Goal: Task Accomplishment & Management: Use online tool/utility

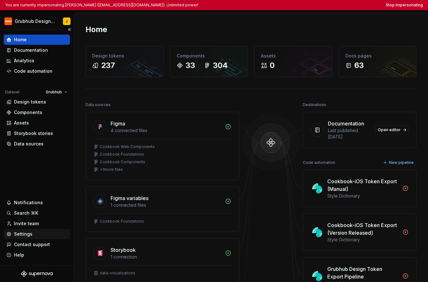
click at [42, 233] on div "Settings" at bounding box center [36, 234] width 61 height 6
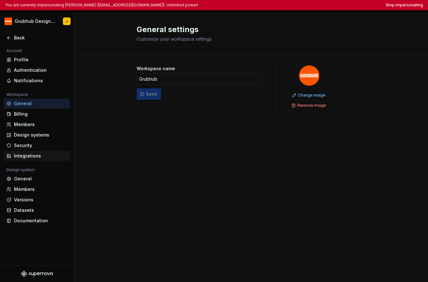
click at [39, 159] on div "Integrations" at bounding box center [40, 156] width 53 height 6
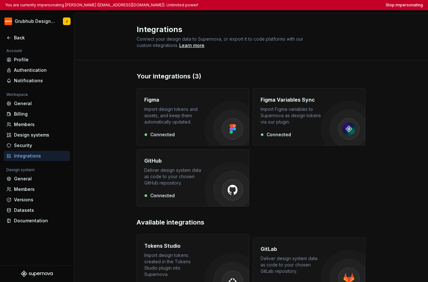
click at [194, 166] on div "GitHub Deliver design system data as code to your chosen GitHub repository." at bounding box center [174, 171] width 60 height 29
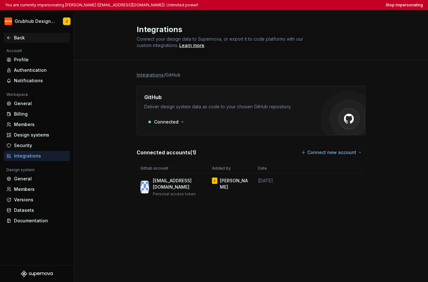
click at [16, 33] on div "Back" at bounding box center [37, 38] width 66 height 10
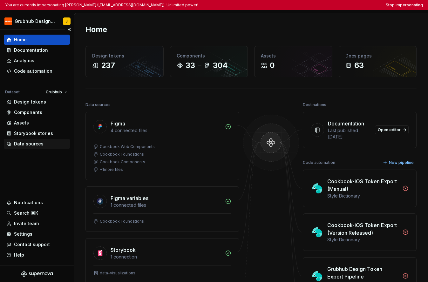
click at [35, 144] on div "Data sources" at bounding box center [29, 144] width 30 height 6
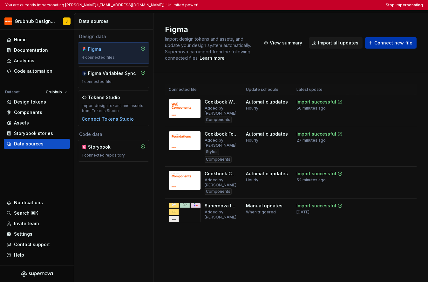
click at [386, 41] on span "Connect new file" at bounding box center [393, 43] width 38 height 6
click at [36, 71] on div "Code automation" at bounding box center [33, 71] width 38 height 6
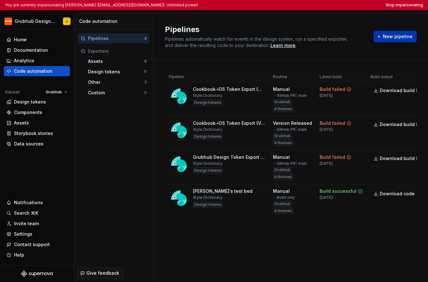
click at [387, 36] on span "New pipeline" at bounding box center [398, 36] width 30 height 6
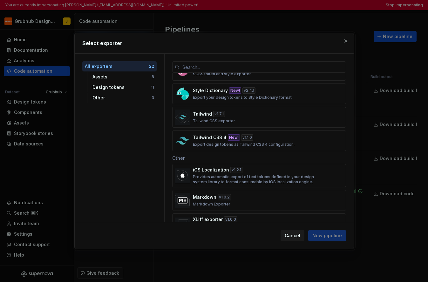
scroll to position [390, 0]
click at [255, 139] on div "Tailwind CSS 4 New! v 1.1.0 Export design tokens as Tailwind CSS 4 configuratio…" at bounding box center [257, 141] width 129 height 13
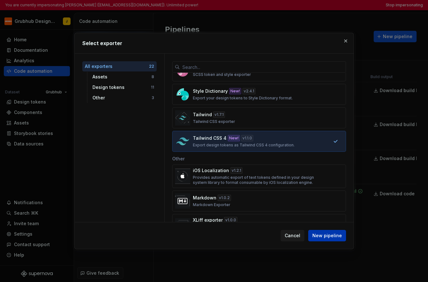
click at [335, 238] on span "New pipeline" at bounding box center [327, 235] width 30 height 6
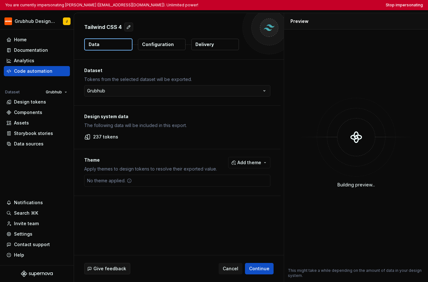
click at [224, 47] on button "Delivery" at bounding box center [215, 44] width 48 height 11
click at [214, 43] on button "Delivery" at bounding box center [215, 44] width 48 height 11
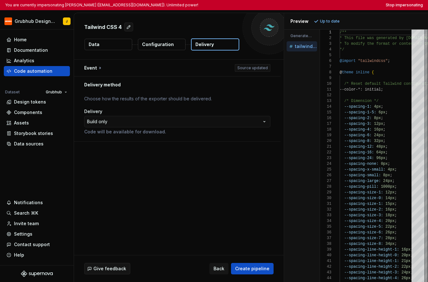
click at [164, 127] on div "**********" at bounding box center [177, 121] width 186 height 27
click at [167, 123] on html "**********" at bounding box center [214, 141] width 428 height 282
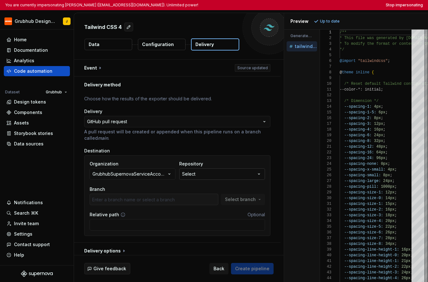
click at [197, 177] on button "Select" at bounding box center [222, 173] width 86 height 11
click at [157, 172] on div "GrubhubSupernovaServiceAccount" at bounding box center [129, 174] width 74 height 6
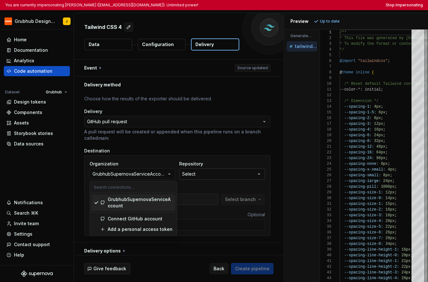
click at [200, 174] on button "Select" at bounding box center [222, 173] width 86 height 11
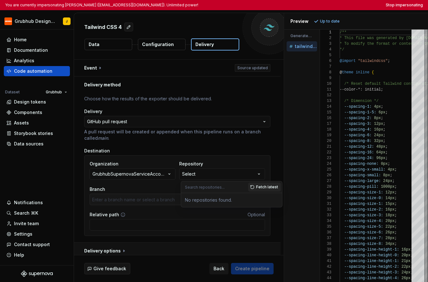
click at [160, 246] on button "button" at bounding box center [177, 251] width 206 height 17
click at [203, 177] on button "Select" at bounding box center [222, 173] width 86 height 11
click at [200, 146] on div "**********" at bounding box center [177, 168] width 186 height 144
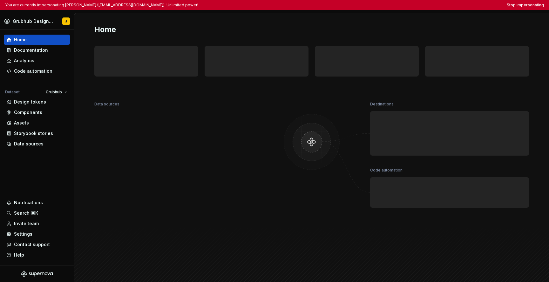
click at [529, 6] on button "Stop impersonating" at bounding box center [524, 5] width 37 height 5
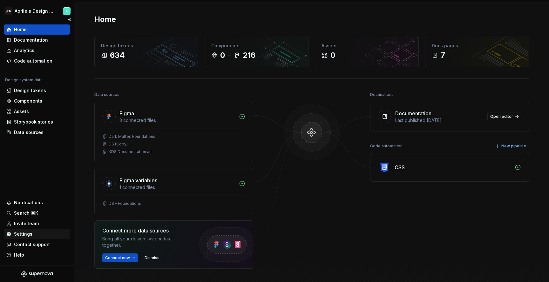
click at [35, 235] on div "Settings" at bounding box center [36, 234] width 61 height 6
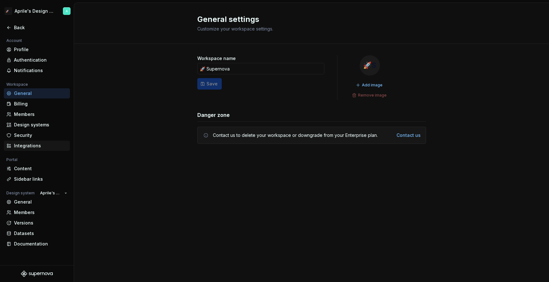
click at [45, 144] on div "Integrations" at bounding box center [40, 146] width 53 height 6
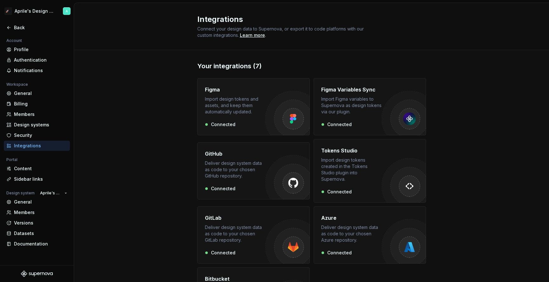
scroll to position [28, 0]
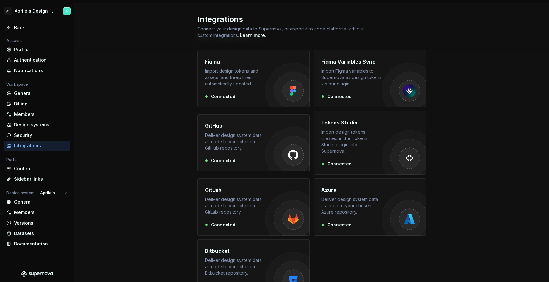
click at [242, 140] on div "Deliver design system data as code to your chosen GitHub repository." at bounding box center [235, 141] width 60 height 19
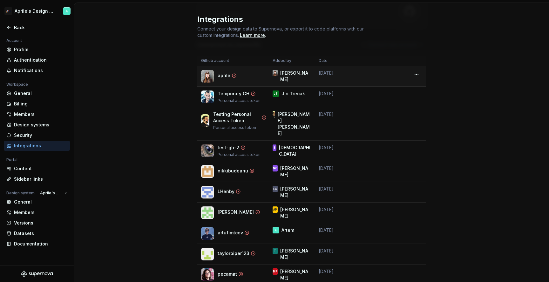
scroll to position [55, 0]
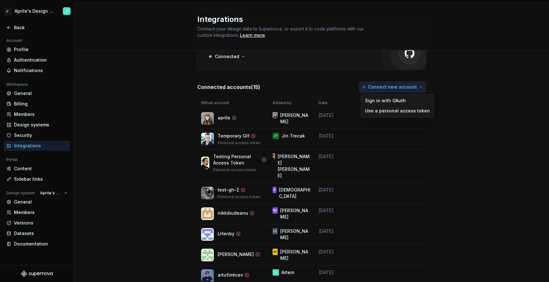
click at [381, 88] on html "🚀S Aprile's Design System Back Account Profile Authentication Notifications Wor…" at bounding box center [274, 141] width 549 height 282
click at [382, 108] on div "Use a personal access token" at bounding box center [397, 111] width 65 height 6
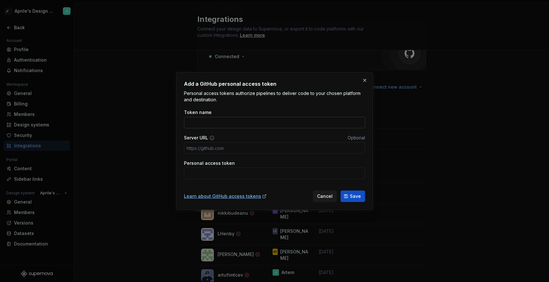
click at [283, 117] on input "Token name" at bounding box center [274, 122] width 181 height 11
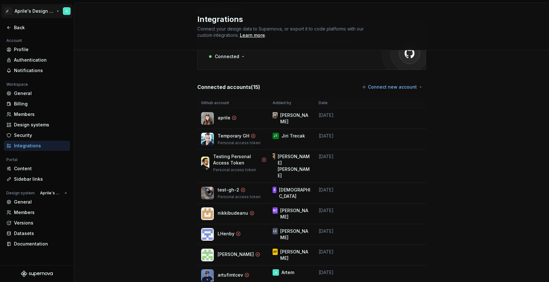
click at [22, 9] on html "🚀S Aprile's Design System Back Account Profile Authentication Notifications Wor…" at bounding box center [274, 141] width 549 height 282
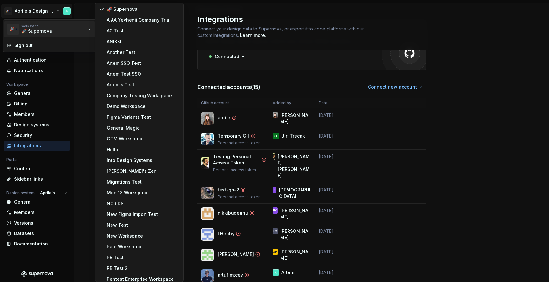
click at [83, 95] on html "🚀S Aprile's Design System Back Account Profile Authentication Notifications Wor…" at bounding box center [274, 141] width 549 height 282
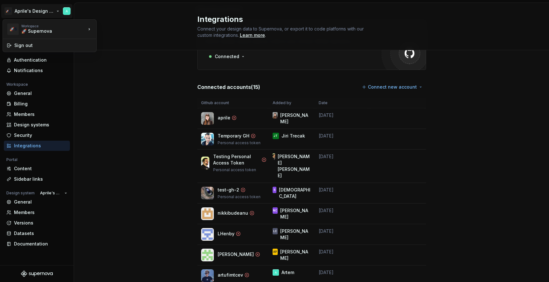
click at [37, 6] on html "🚀S Aprile's Design System Back Account Profile Authentication Notifications Wor…" at bounding box center [274, 141] width 549 height 282
click at [50, 81] on html "🚀S Aprile's Design System Back Account Profile Authentication Notifications Wor…" at bounding box center [274, 141] width 549 height 282
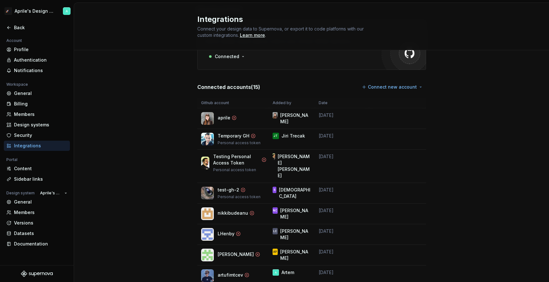
click at [13, 18] on div "🚀S Aprile's Design System" at bounding box center [37, 11] width 74 height 17
click at [13, 25] on div "Back" at bounding box center [36, 27] width 61 height 6
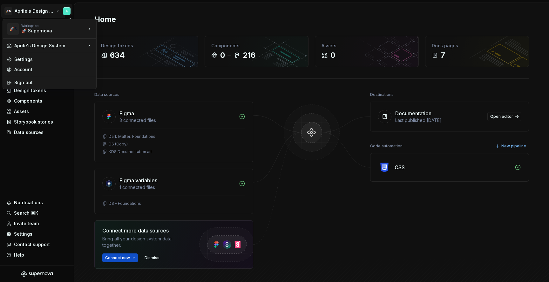
click at [30, 7] on html "🚀S Aprile's Design System Home Documentation Analytics Code automation Design s…" at bounding box center [274, 141] width 549 height 282
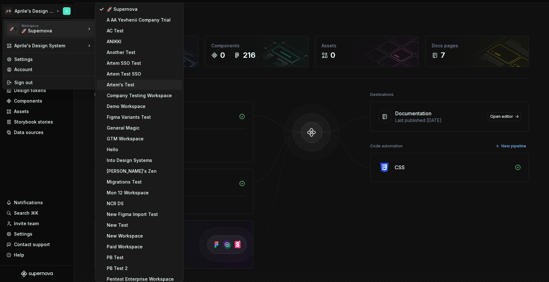
click at [131, 83] on div "Artem's Test" at bounding box center [143, 85] width 73 height 6
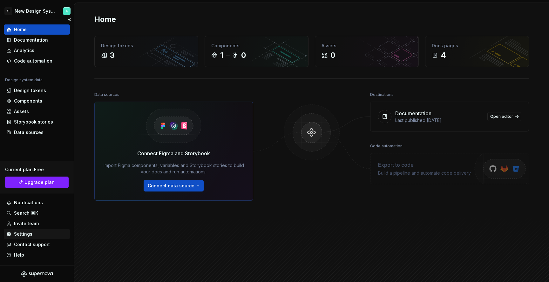
click at [39, 233] on div "Settings" at bounding box center [36, 234] width 61 height 6
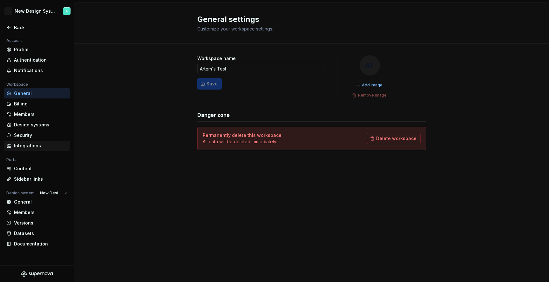
click at [51, 145] on div "Integrations" at bounding box center [40, 146] width 53 height 6
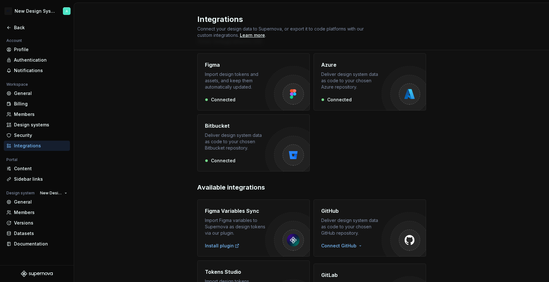
scroll to position [79, 0]
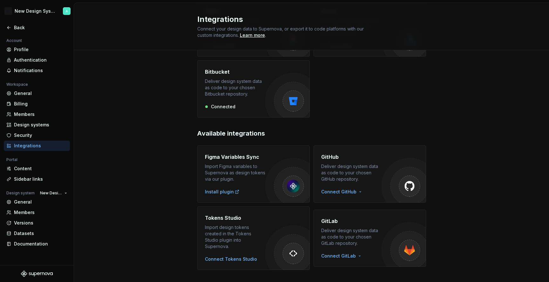
click at [344, 165] on div "Deliver design system data as code to your chosen GitHub repository." at bounding box center [351, 172] width 60 height 19
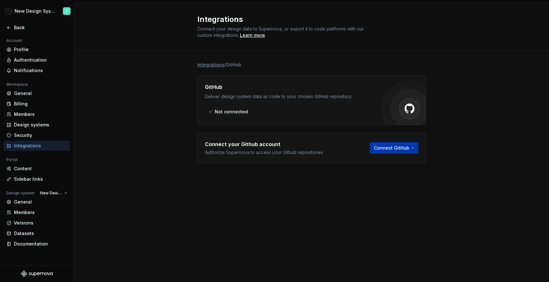
click at [381, 145] on html "AT New Design System Back Account Profile Authentication Notifications Workspac…" at bounding box center [274, 141] width 549 height 282
click at [390, 172] on div "Use a personal access token" at bounding box center [407, 172] width 65 height 6
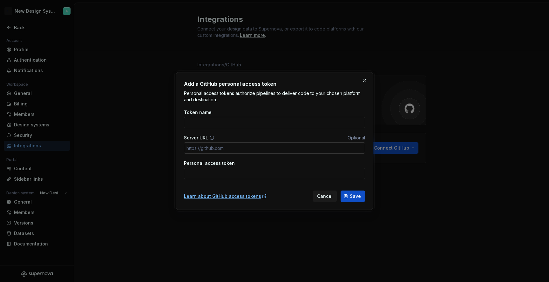
click at [295, 150] on input "Server URL" at bounding box center [274, 147] width 181 height 11
paste input "github_pat_11ACIFXYA0dPiCXCTEZD8a_VITR3O3LGJKf6FDT7uW6rgNIscQEjExLPpFqENNsMxK53…"
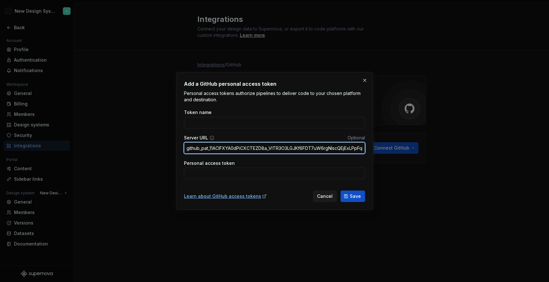
scroll to position [0, 69]
type input "github_pat_11ACIFXYA0dPiCXCTEZD8a_VITR3O3LGJKf6FDT7uW6rgNIscQEjExLPpFqENNsMxK53…"
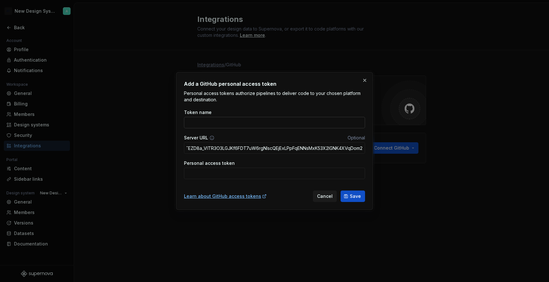
scroll to position [0, 0]
click at [276, 118] on input "Token name" at bounding box center [274, 122] width 181 height 11
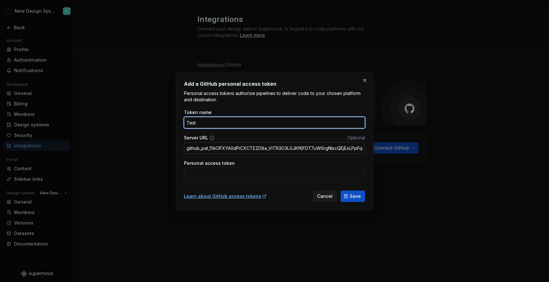
type input "Test"
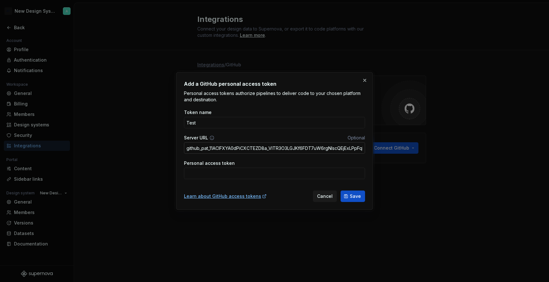
click at [274, 148] on input "github_pat_11ACIFXYA0dPiCXCTEZD8a_VITR3O3LGJKf6FDT7uW6rgNIscQEjExLPpFqENNsMxK53…" at bounding box center [274, 147] width 181 height 11
click at [268, 171] on input "Personal access token" at bounding box center [274, 173] width 181 height 11
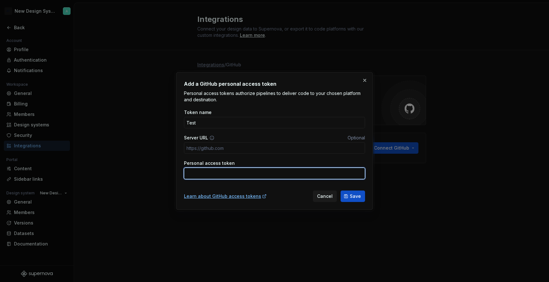
paste input "github_pat_11ACIFXYA0dPiCXCTEZD8a_VITR3O3LGJKf6FDT7uW6rgNIscQEjExLPpFqENNsMxK53…"
type input "github_pat_11ACIFXYA0dPiCXCTEZD8a_VITR3O3LGJKf6FDT7uW6rgNIscQEjExLPpFqENNsMxK53…"
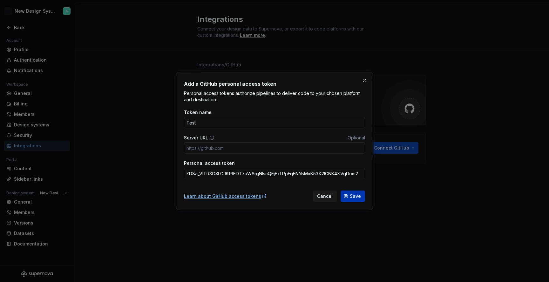
click at [359, 197] on span "Save" at bounding box center [355, 196] width 11 height 6
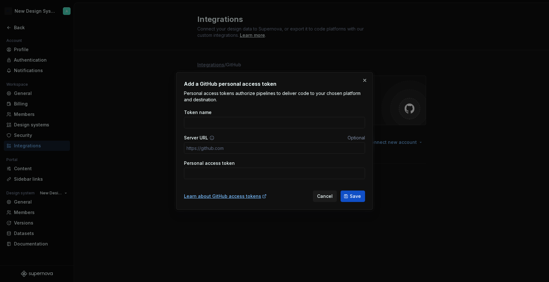
click at [365, 79] on button "button" at bounding box center [364, 80] width 9 height 9
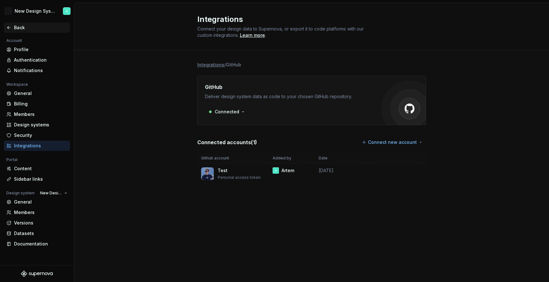
click at [27, 25] on div "Back" at bounding box center [40, 27] width 53 height 6
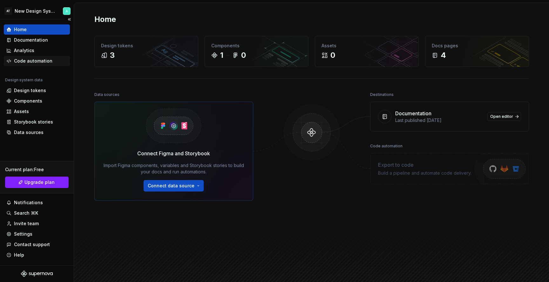
click at [44, 62] on div "Code automation" at bounding box center [33, 61] width 38 height 6
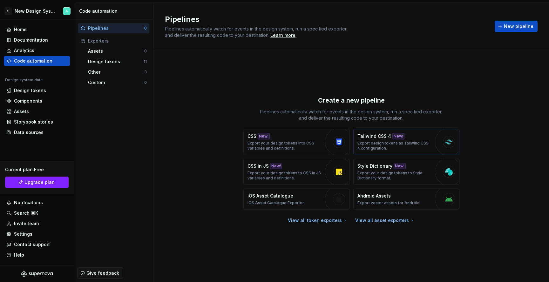
click at [369, 139] on p "Tailwind CSS 4" at bounding box center [374, 136] width 34 height 6
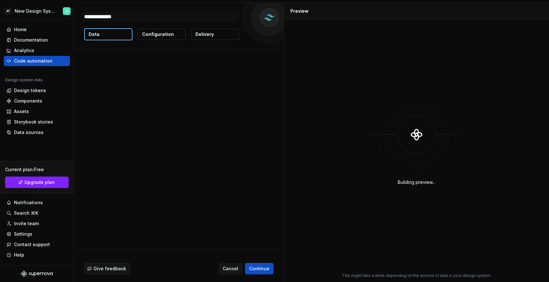
type textarea "*"
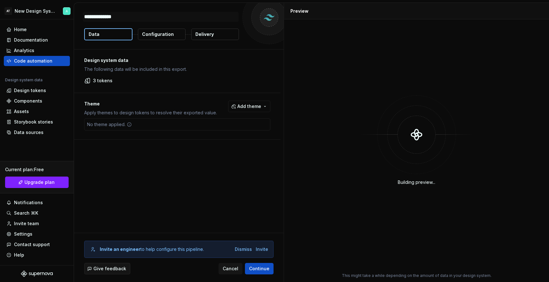
click at [217, 27] on div "**********" at bounding box center [179, 26] width 210 height 46
click at [215, 34] on button "Delivery" at bounding box center [215, 34] width 48 height 11
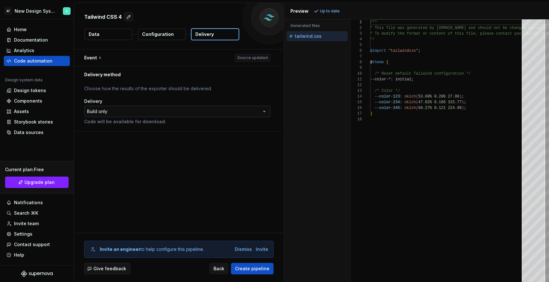
click at [168, 116] on html "**********" at bounding box center [274, 141] width 549 height 282
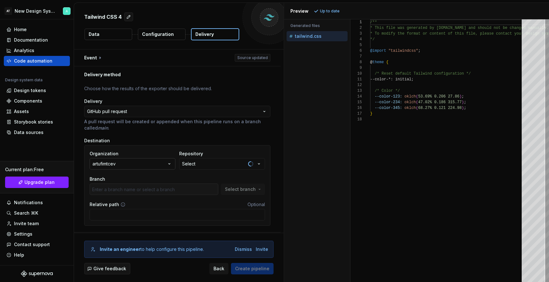
click at [141, 163] on button "artufimtcev" at bounding box center [133, 163] width 86 height 11
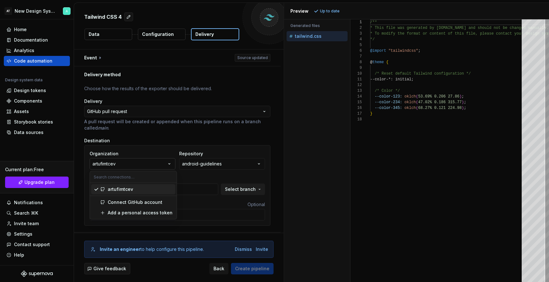
type input "fix_section_numbering"
click at [198, 165] on div "android-guidelines" at bounding box center [202, 164] width 40 height 6
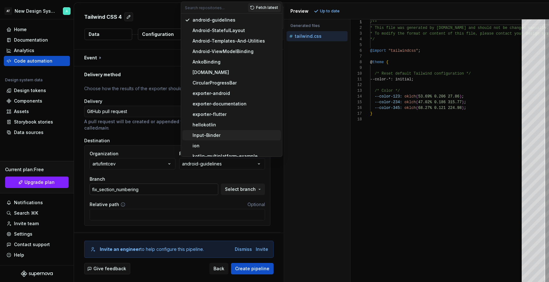
click at [147, 187] on input "fix_section_numbering" at bounding box center [154, 189] width 129 height 11
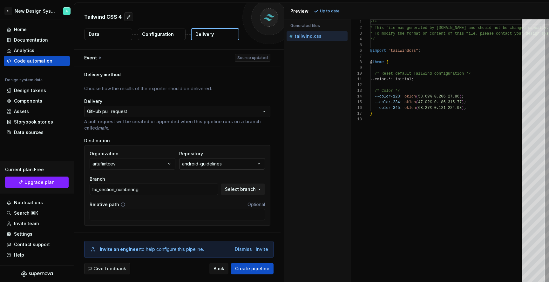
click at [194, 160] on button "android-guidelines" at bounding box center [222, 163] width 86 height 11
click at [147, 167] on button "artufimtcev" at bounding box center [133, 163] width 86 height 11
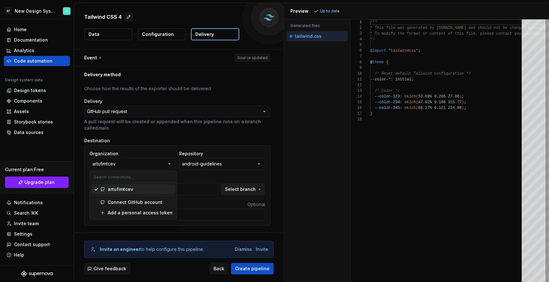
click at [146, 128] on p "A pull request will be created or appended when this pipeline runs on a branch …" at bounding box center [177, 124] width 186 height 13
